Goal: Information Seeking & Learning: Find specific fact

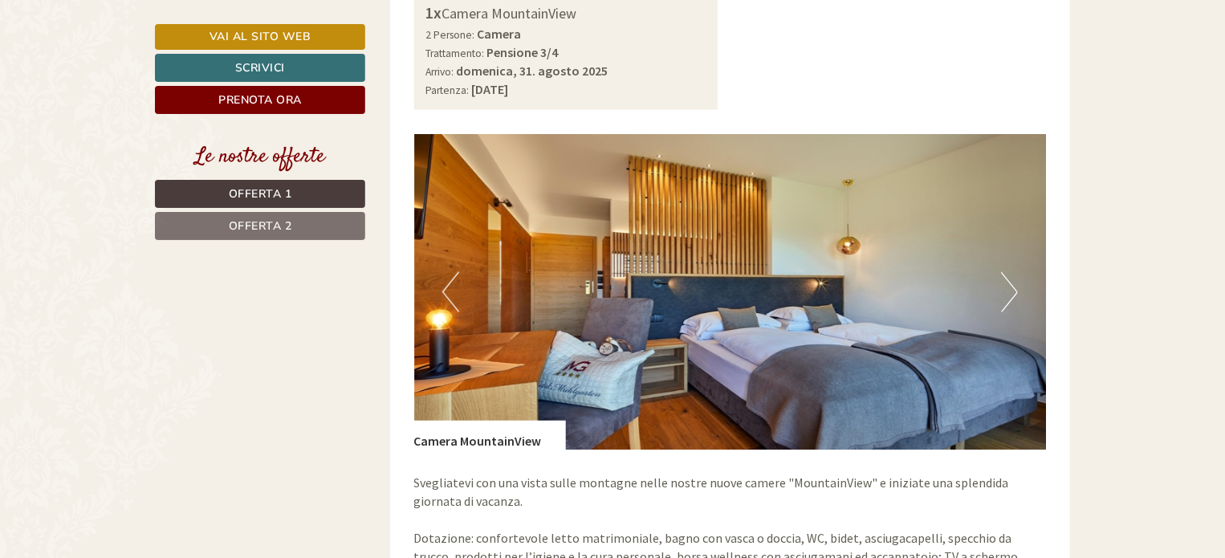
scroll to position [1204, 0]
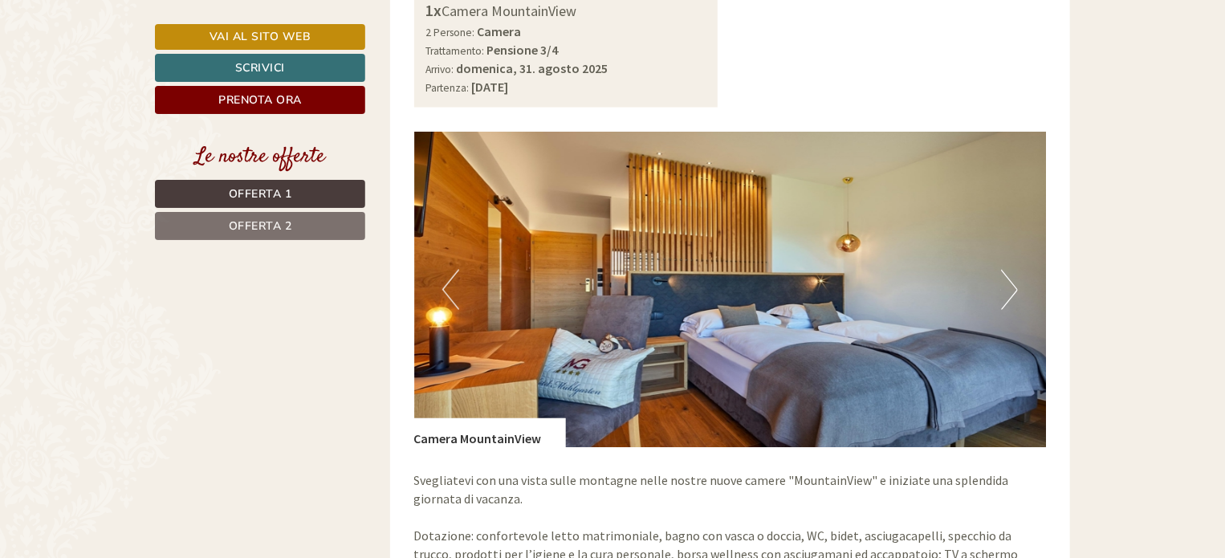
click at [1014, 275] on button "Next" at bounding box center [1009, 290] width 17 height 40
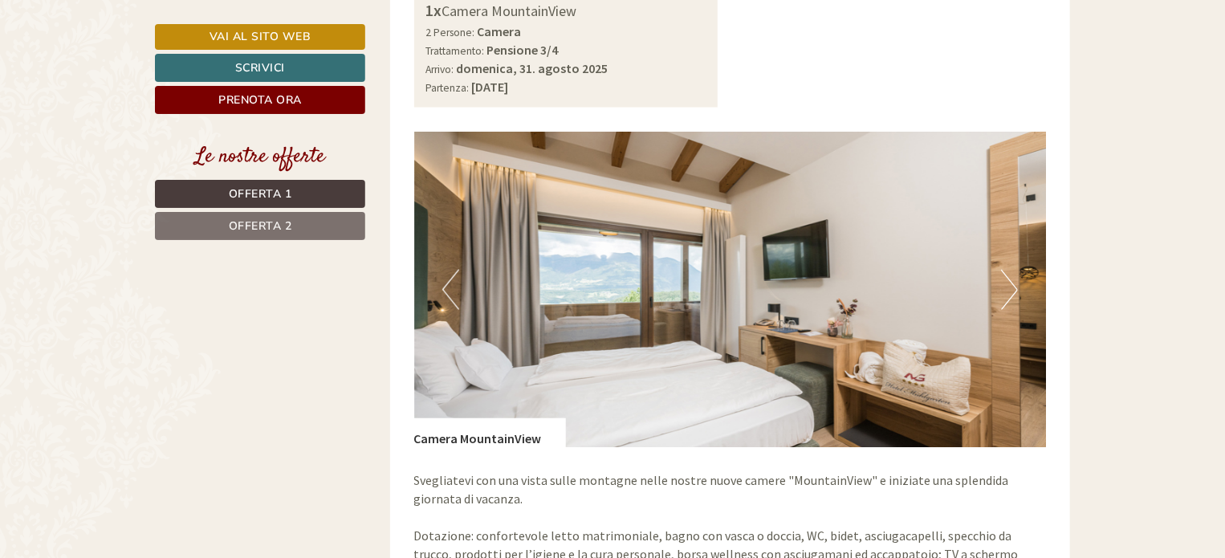
click at [1012, 271] on button "Next" at bounding box center [1009, 290] width 17 height 40
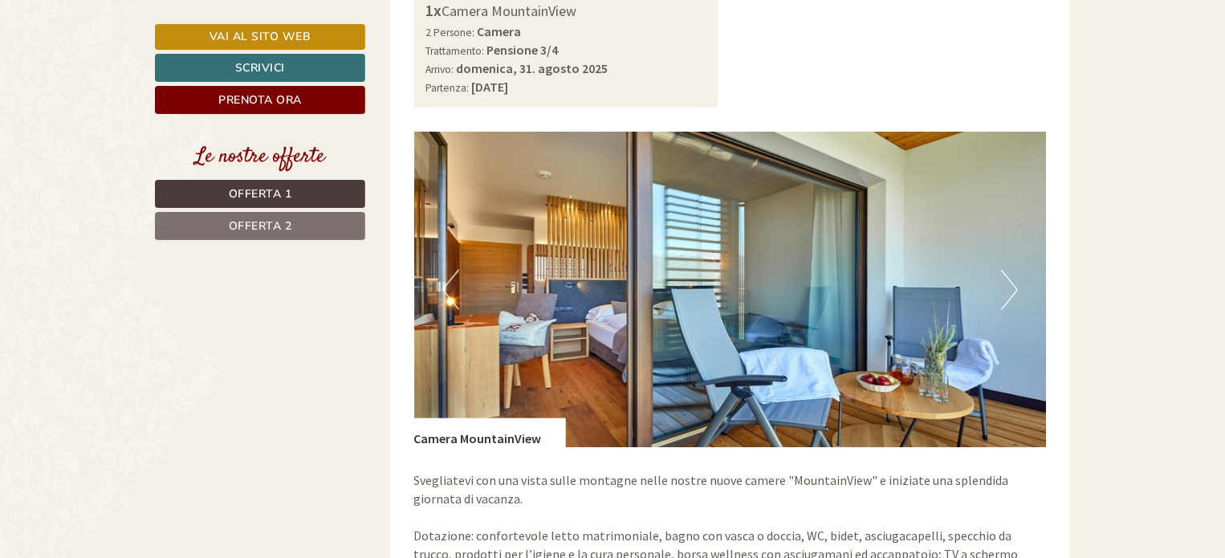
click at [1015, 274] on button "Next" at bounding box center [1009, 290] width 17 height 40
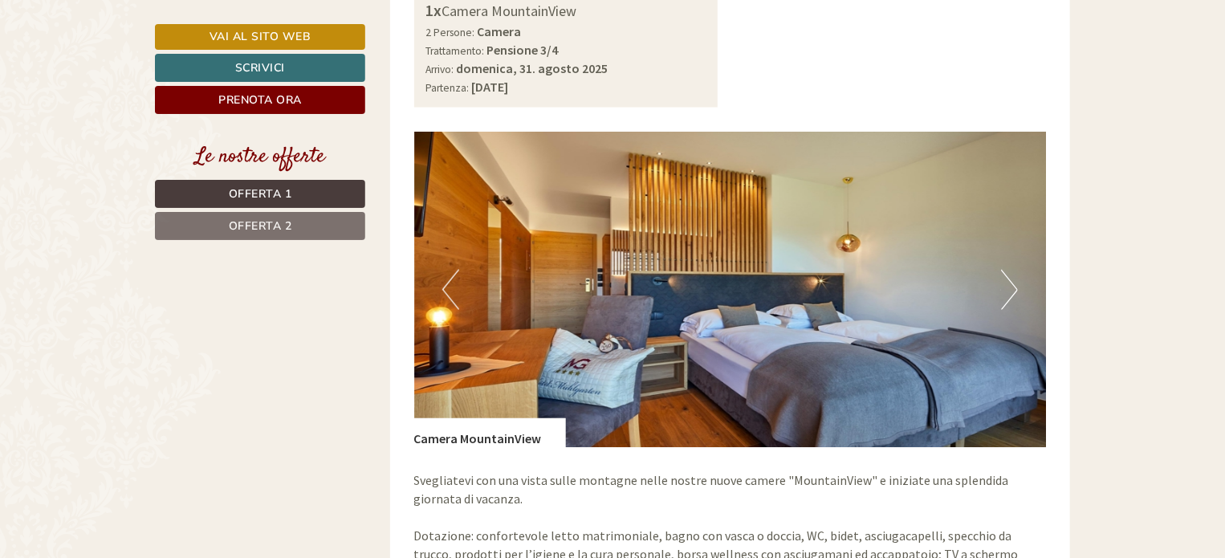
click at [1016, 275] on button "Next" at bounding box center [1009, 290] width 17 height 40
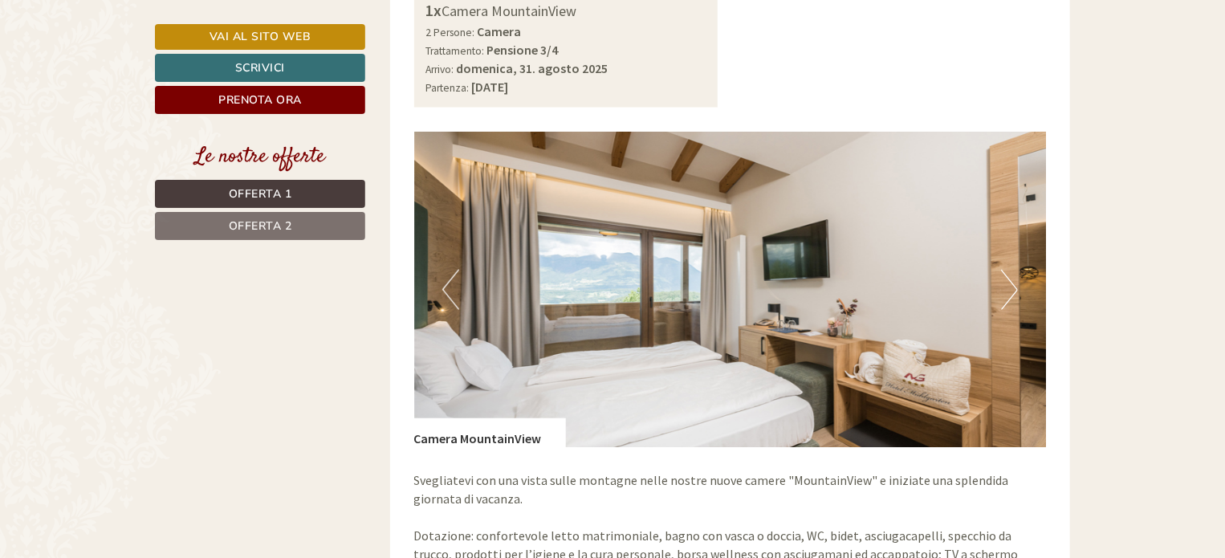
click at [1016, 275] on button "Next" at bounding box center [1009, 290] width 17 height 40
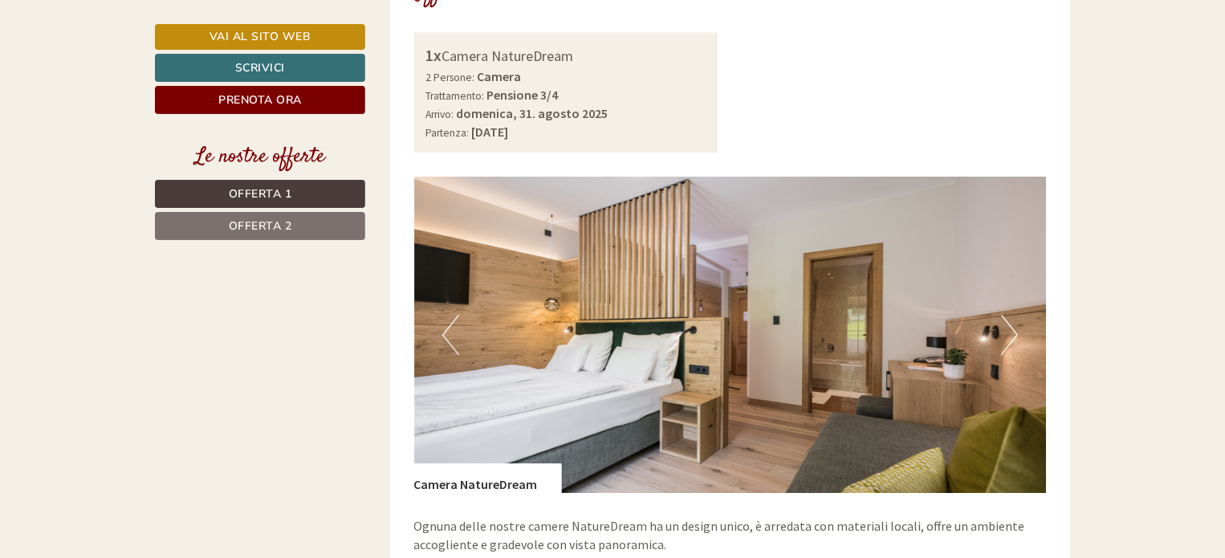
scroll to position [2329, 0]
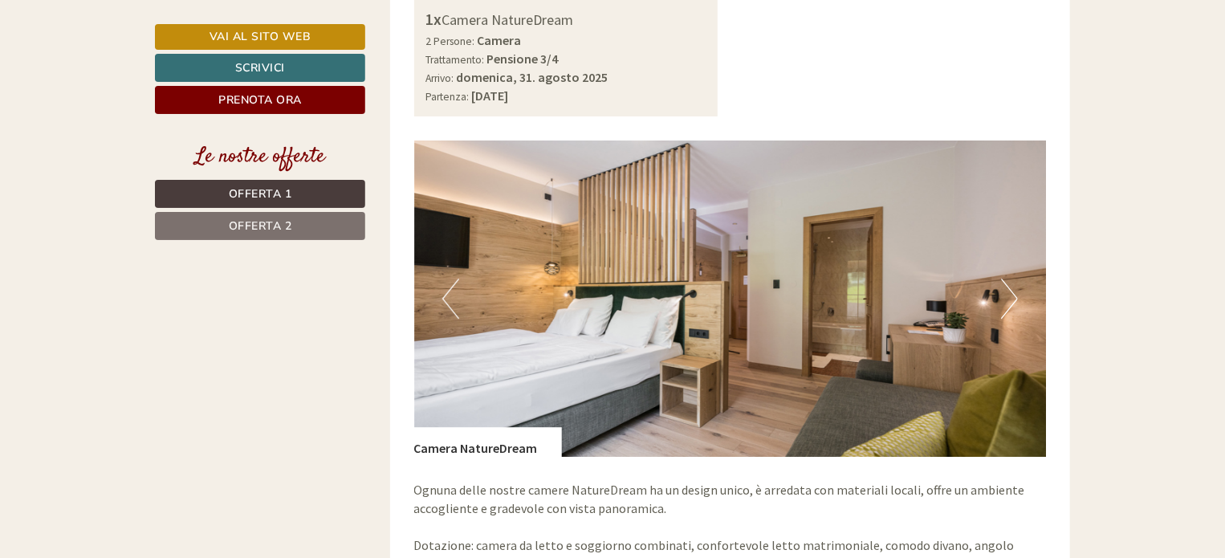
click at [1009, 280] on button "Next" at bounding box center [1009, 299] width 17 height 40
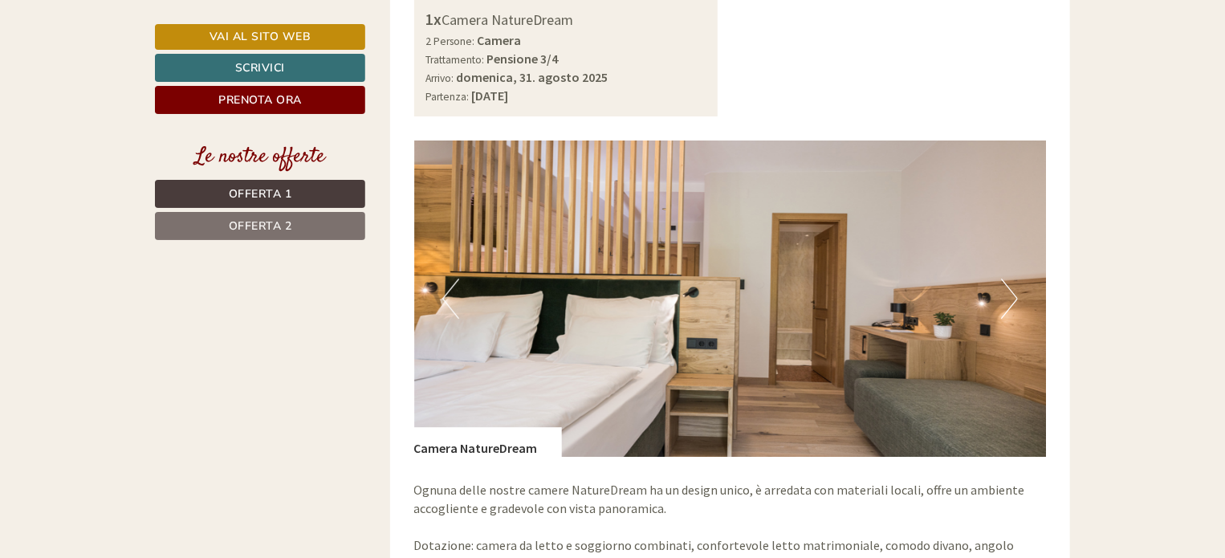
click at [1012, 280] on button "Next" at bounding box center [1009, 299] width 17 height 40
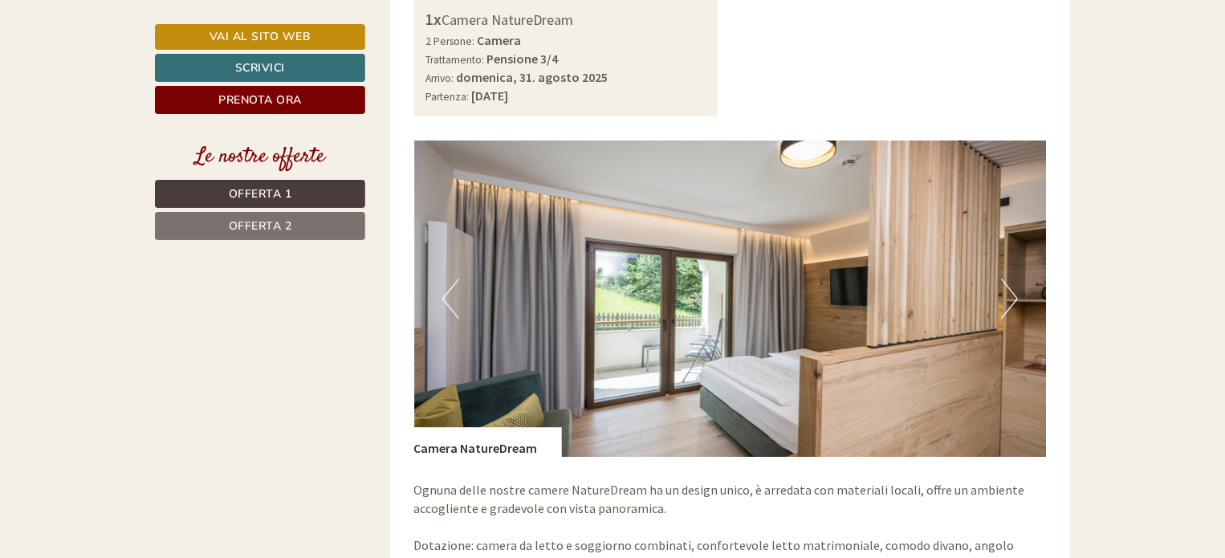
click at [1015, 281] on button "Next" at bounding box center [1009, 299] width 17 height 40
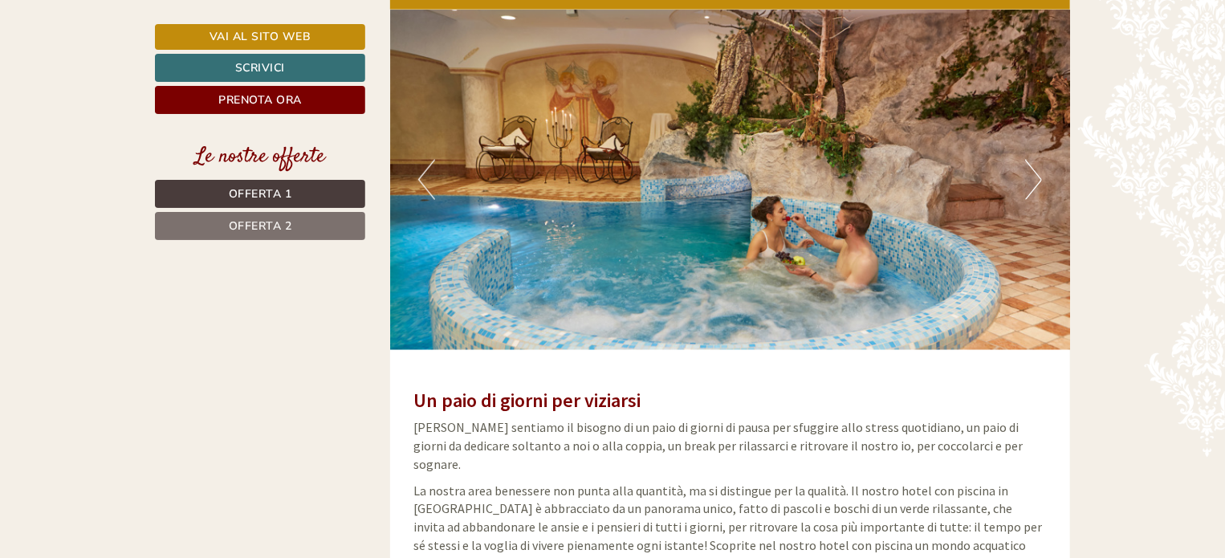
scroll to position [4175, 0]
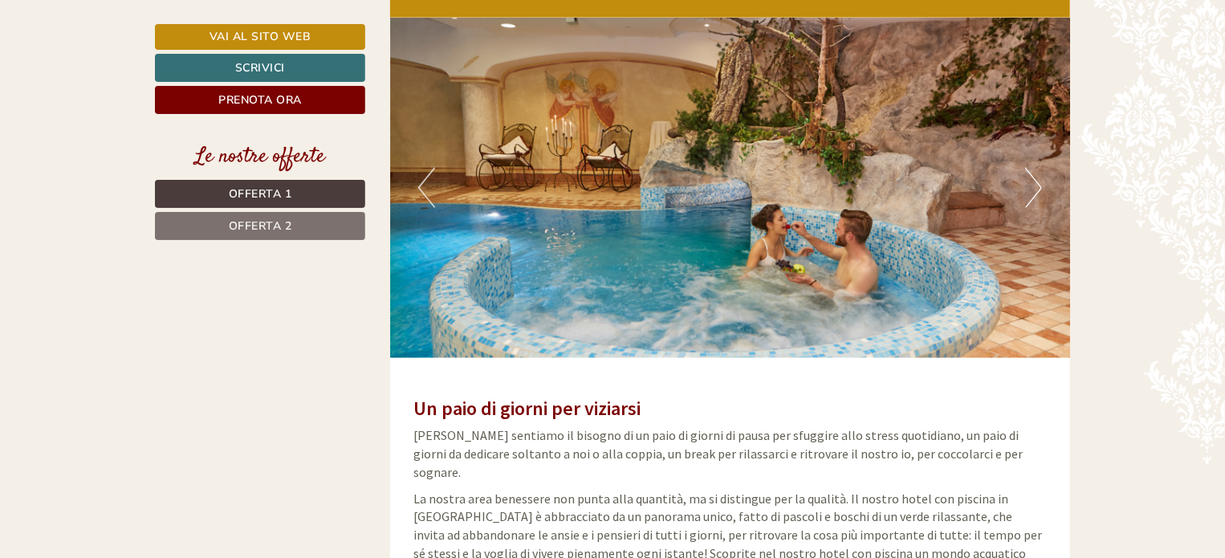
click at [1029, 168] on button "Next" at bounding box center [1033, 188] width 17 height 40
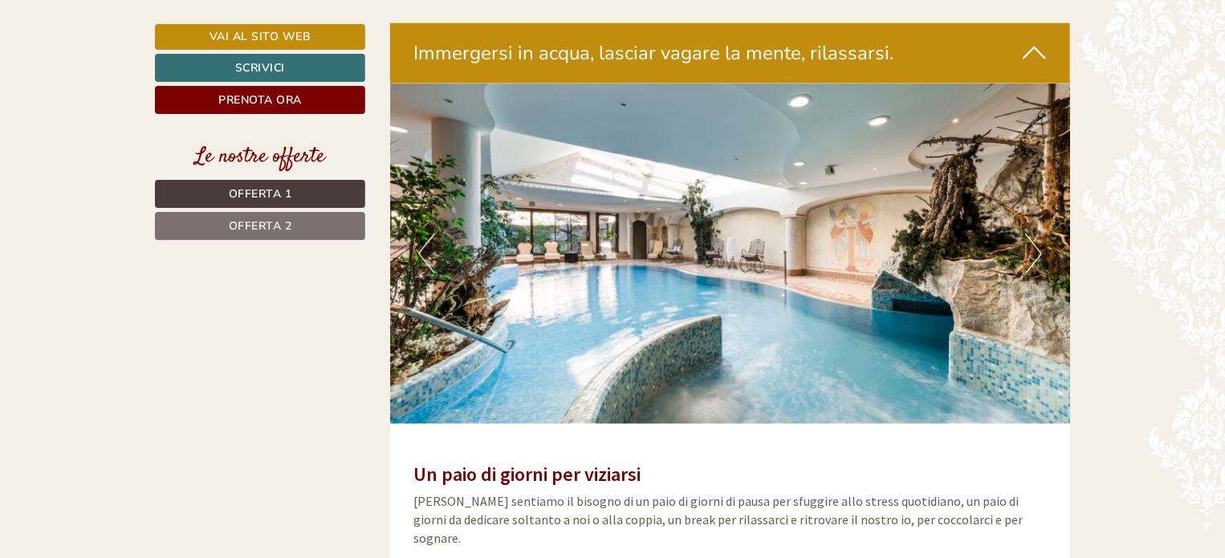
scroll to position [4095, 0]
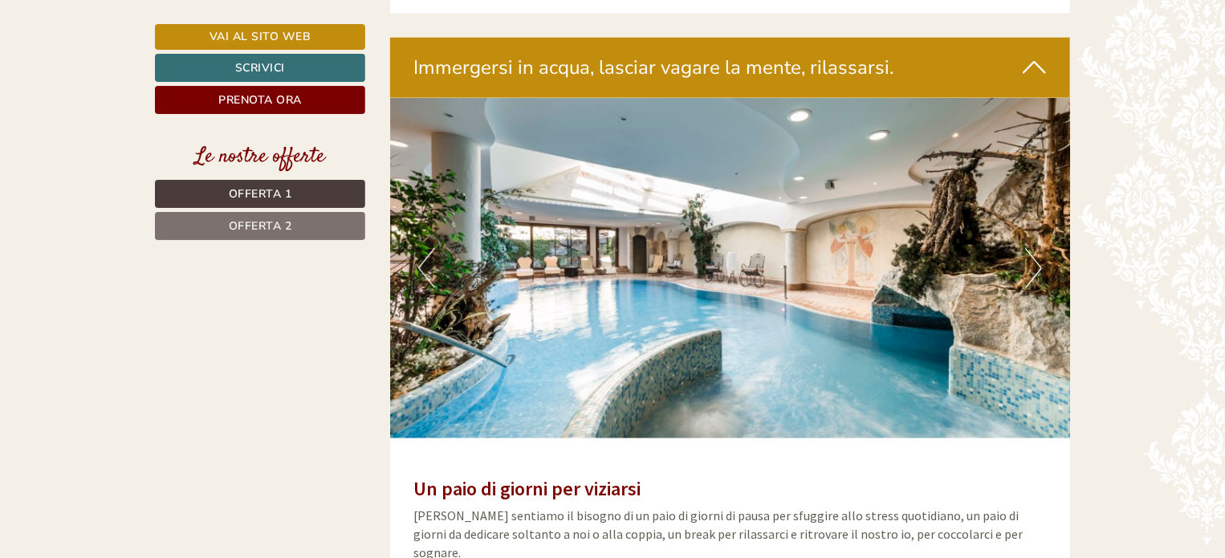
click at [1040, 248] on button "Next" at bounding box center [1033, 268] width 17 height 40
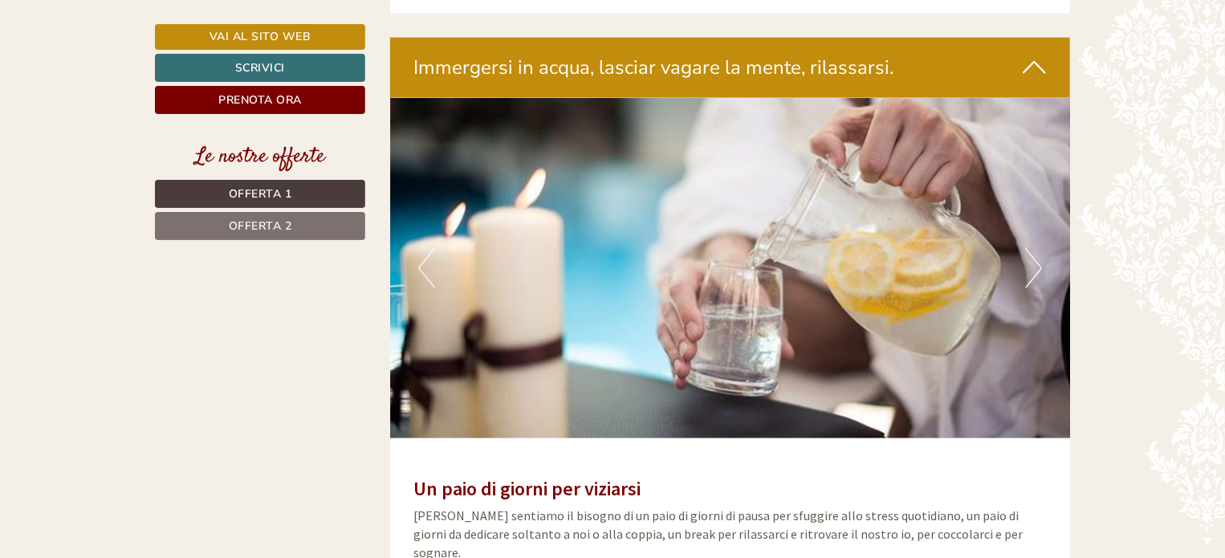
click at [1038, 248] on button "Next" at bounding box center [1033, 268] width 17 height 40
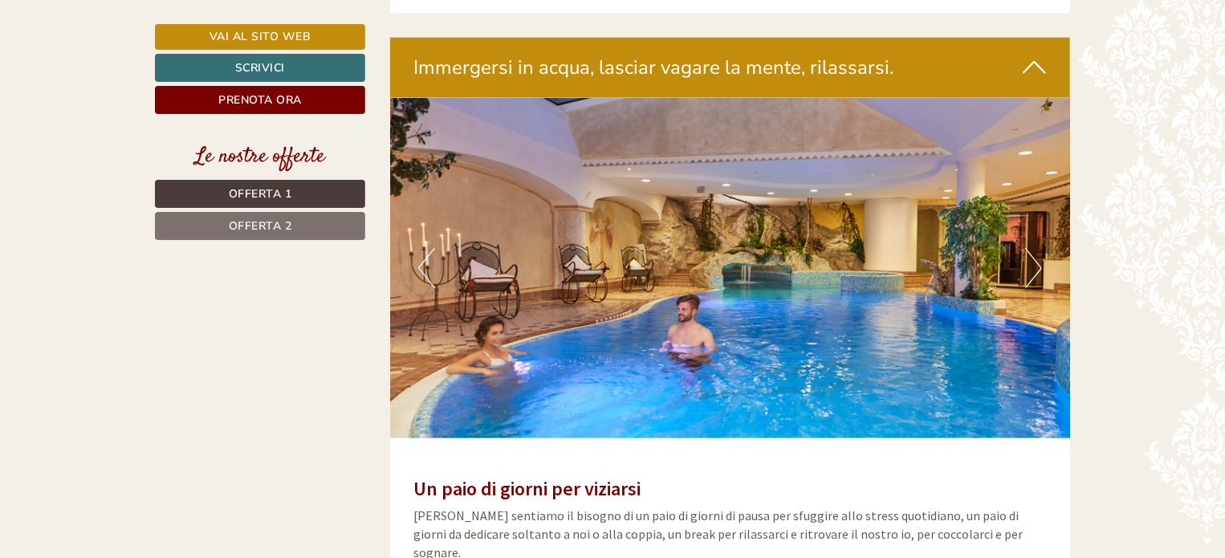
click at [1033, 248] on button "Next" at bounding box center [1033, 268] width 17 height 40
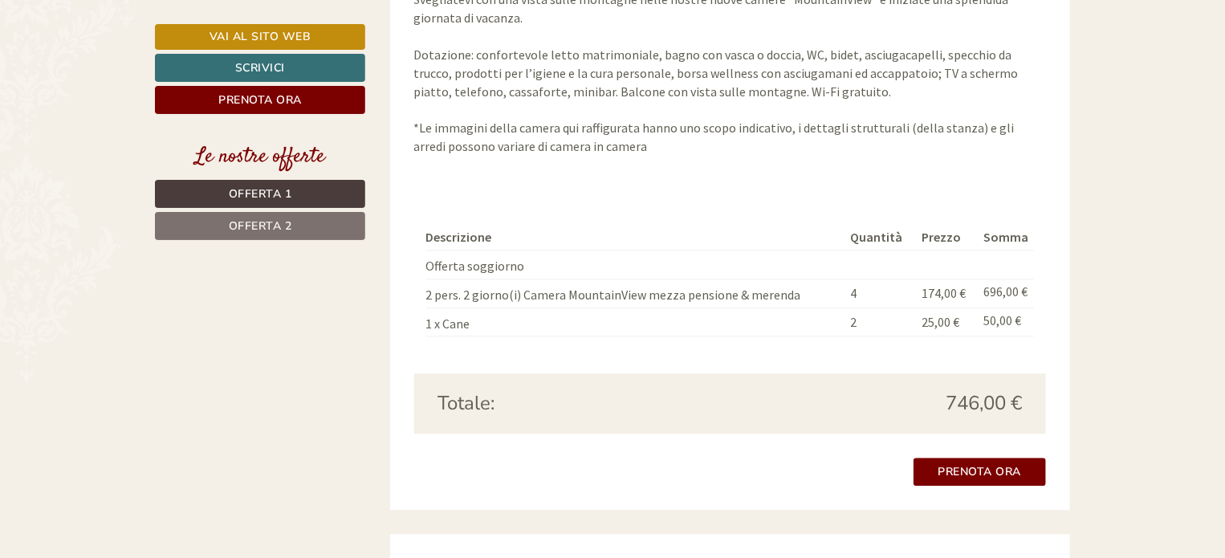
scroll to position [1686, 0]
drag, startPoint x: 922, startPoint y: 271, endPoint x: 952, endPoint y: 271, distance: 30.5
click at [952, 285] on span "174,00 €" at bounding box center [944, 293] width 44 height 16
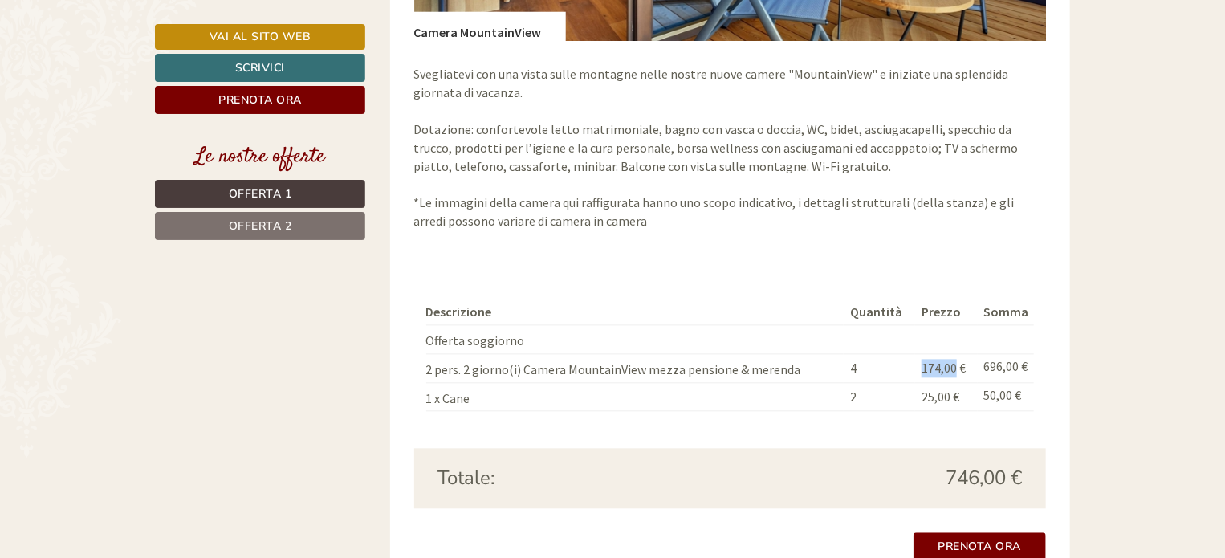
scroll to position [1606, 0]
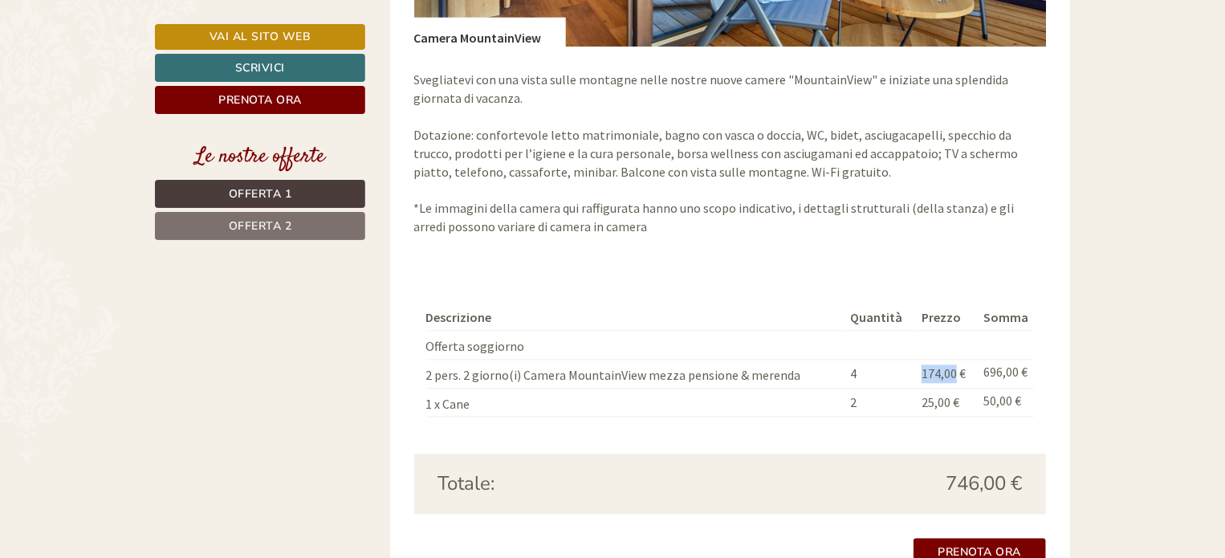
click at [941, 365] on span "174,00 €" at bounding box center [944, 373] width 44 height 16
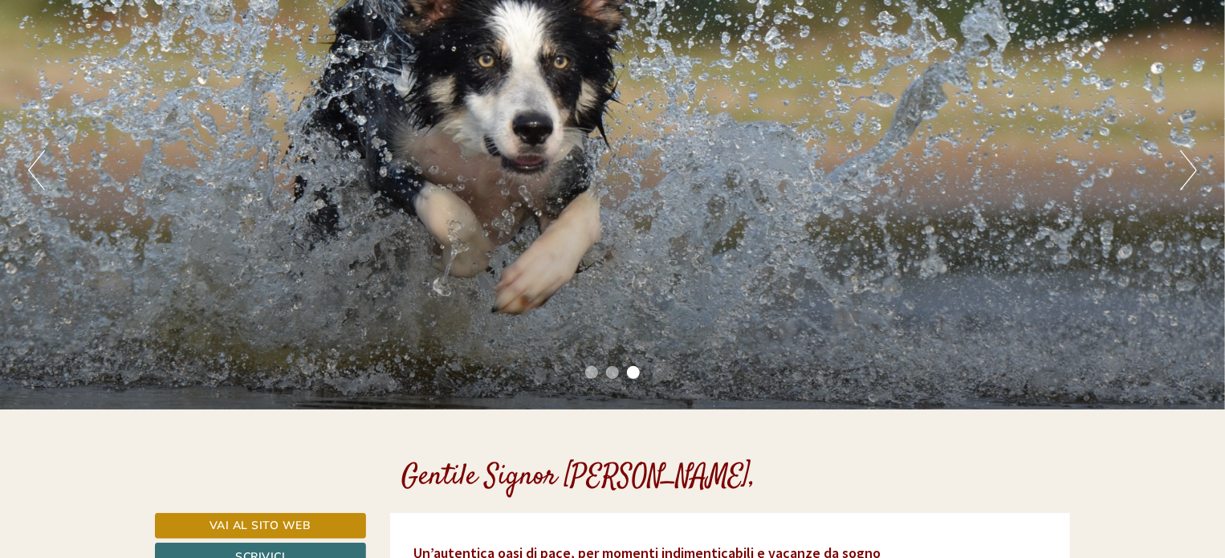
scroll to position [161, 0]
